Goal: Register for event/course

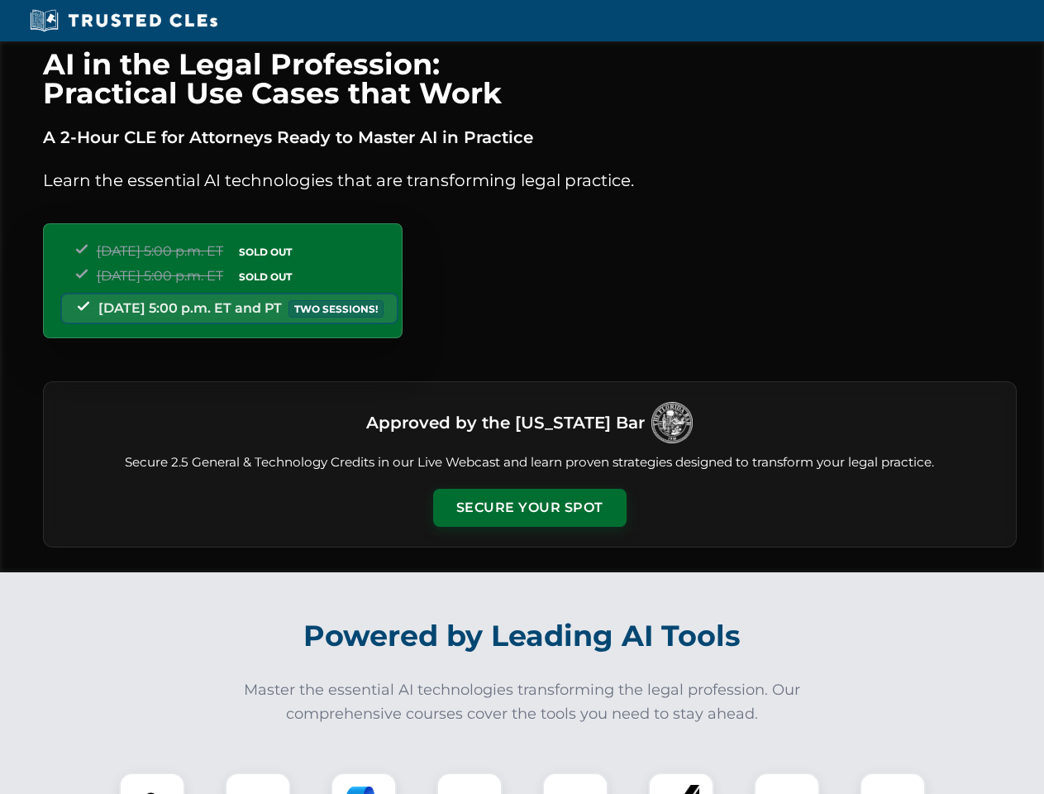
click at [529, 508] on button "Secure Your Spot" at bounding box center [529, 508] width 193 height 38
click at [152, 783] on img at bounding box center [152, 805] width 48 height 48
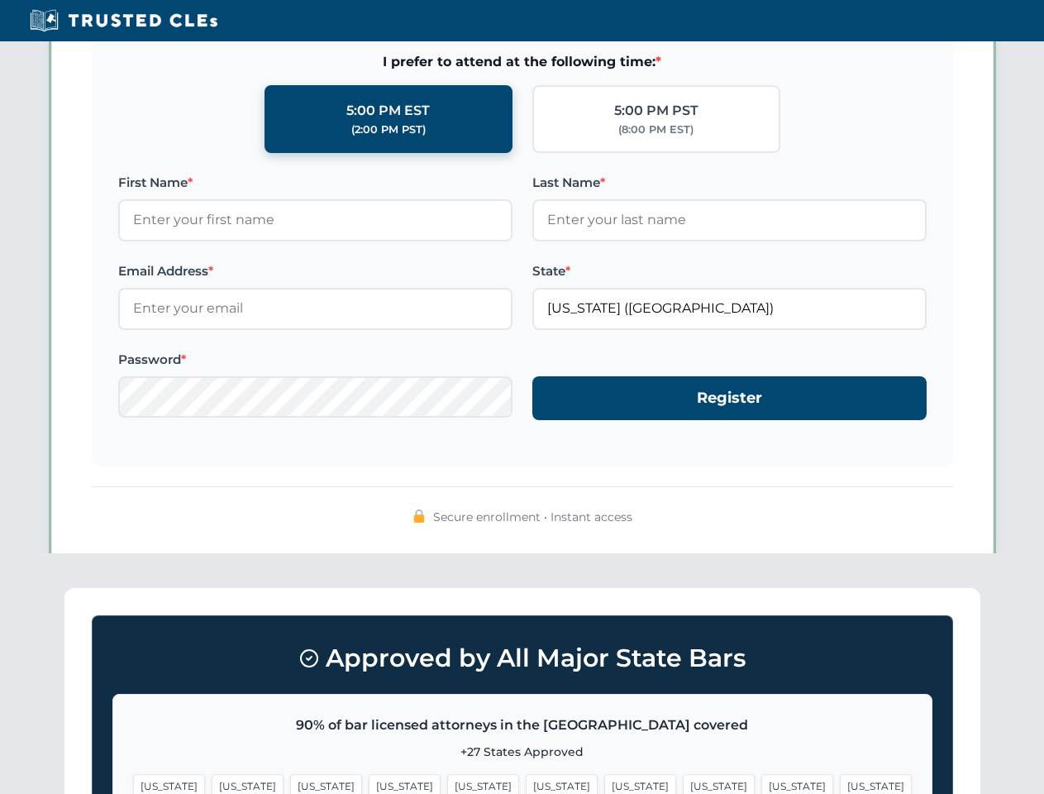
click at [604, 783] on span "[US_STATE]" at bounding box center [640, 786] width 72 height 24
click at [761, 783] on span "[US_STATE]" at bounding box center [797, 786] width 72 height 24
